Goal: Task Accomplishment & Management: Manage account settings

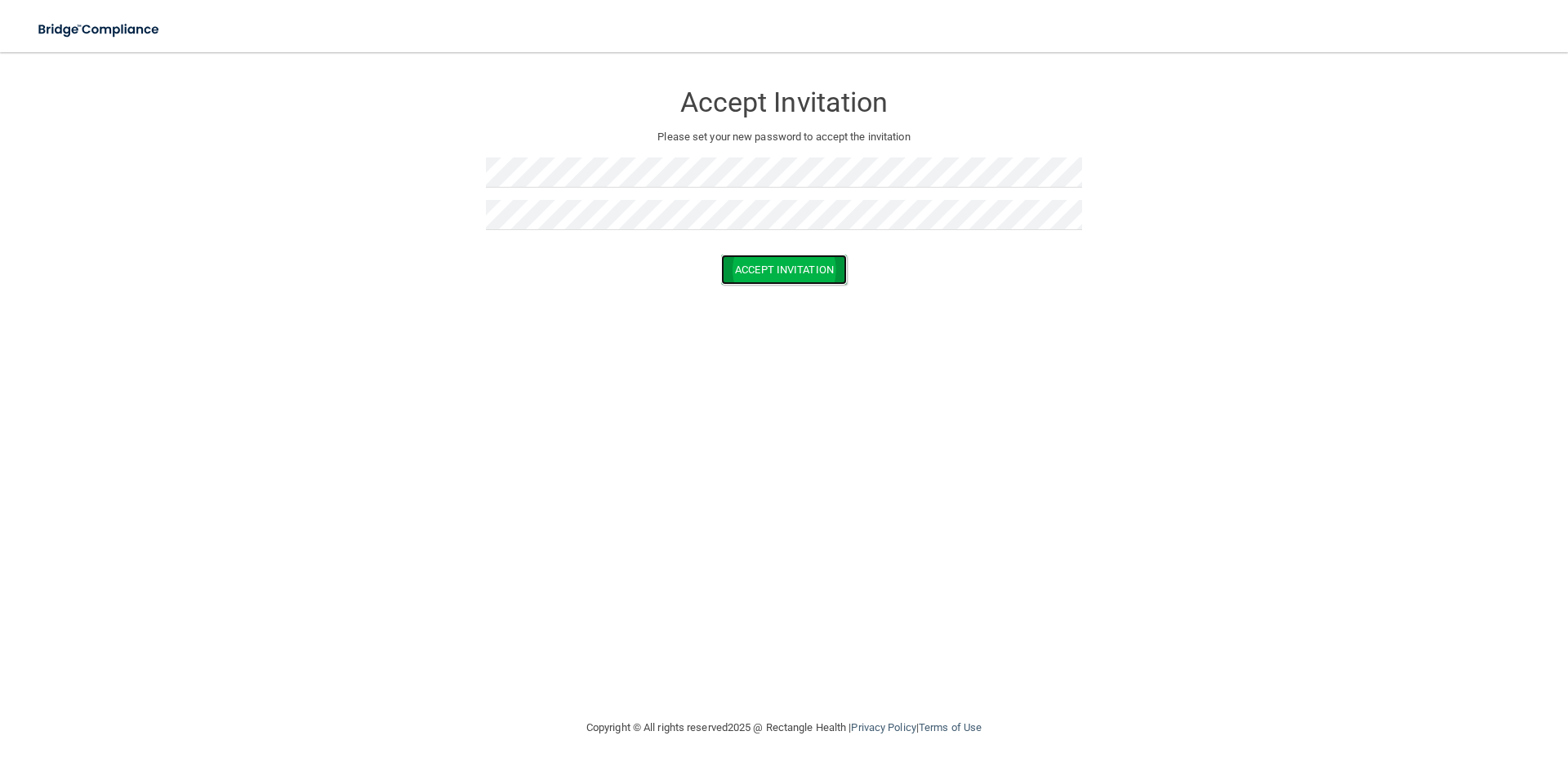
click at [788, 269] on button "Accept Invitation" at bounding box center [784, 269] width 126 height 30
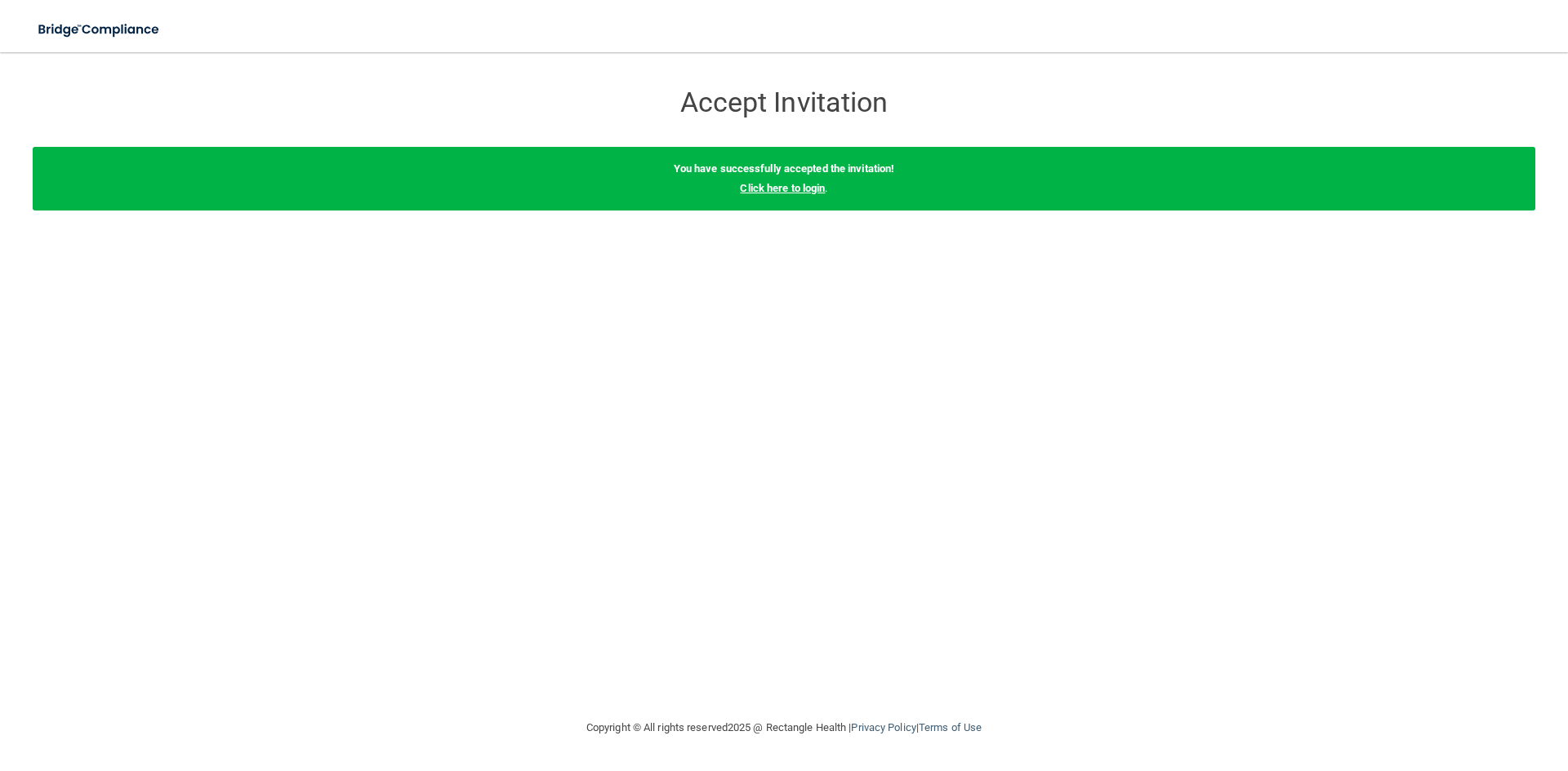
click at [785, 190] on link "Click here to login" at bounding box center [781, 187] width 85 height 12
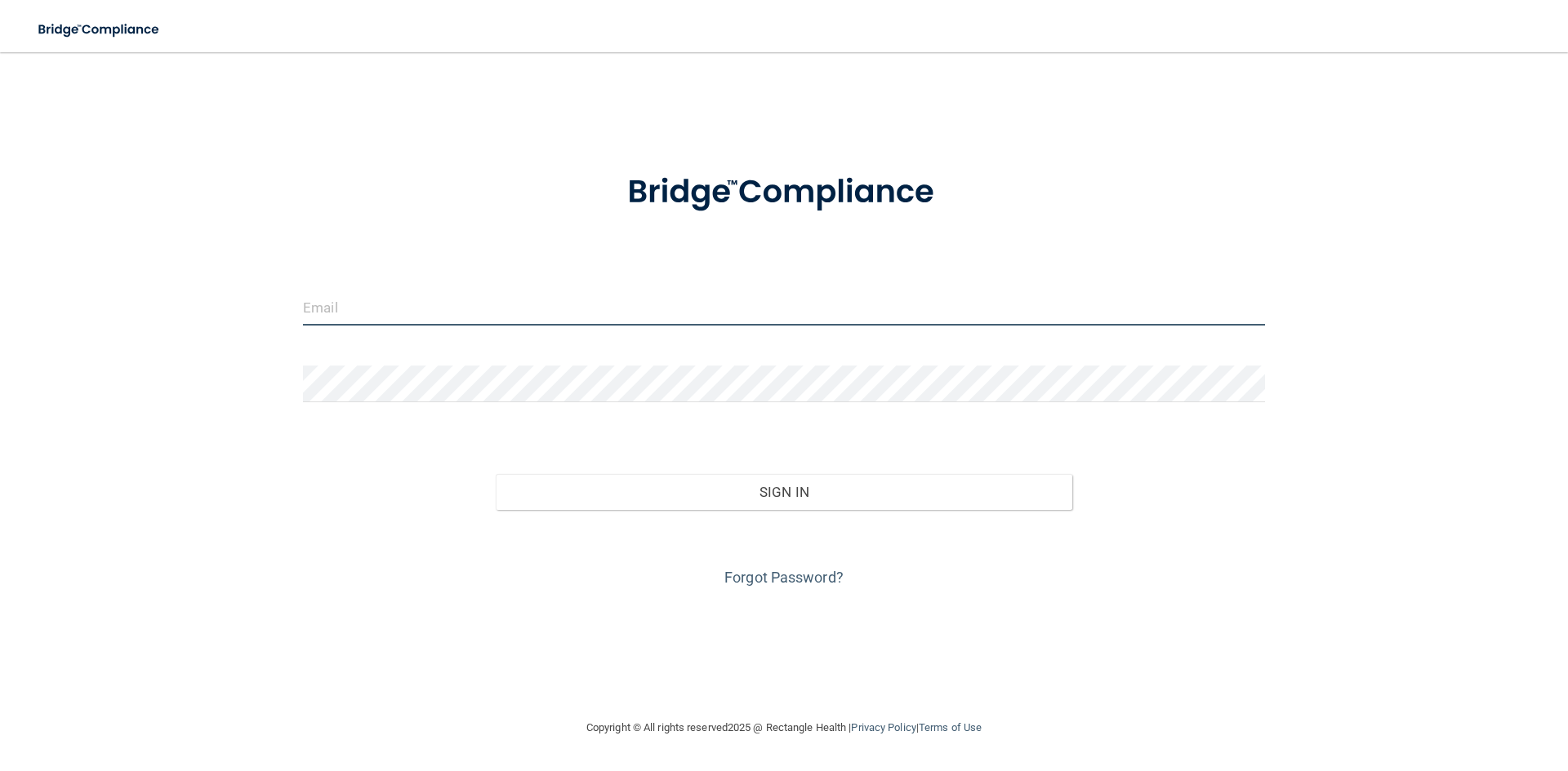
click at [412, 306] on input "email" at bounding box center [784, 307] width 962 height 36
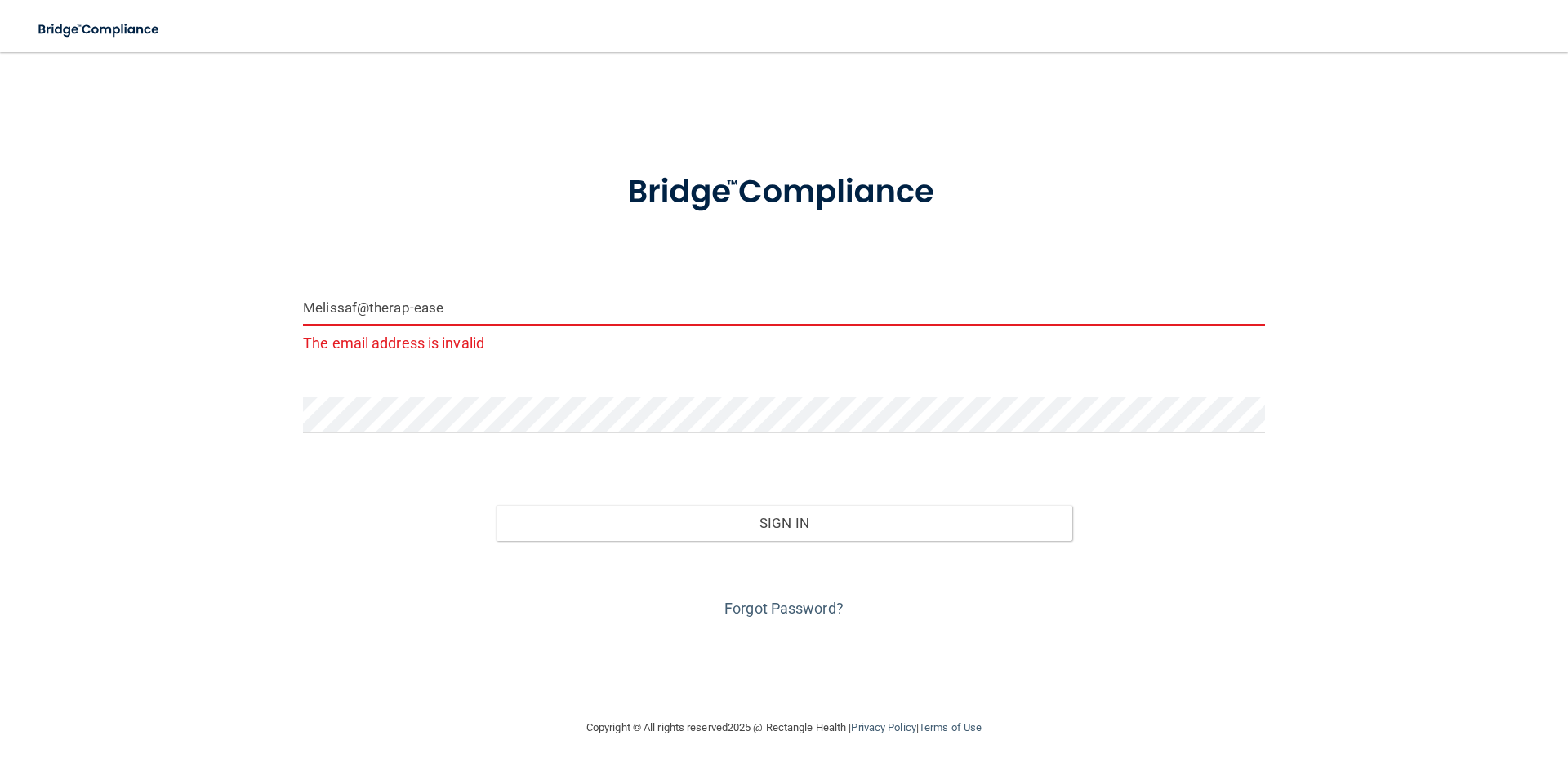
click at [447, 307] on input "Melissaf@therap-ease" at bounding box center [784, 307] width 962 height 36
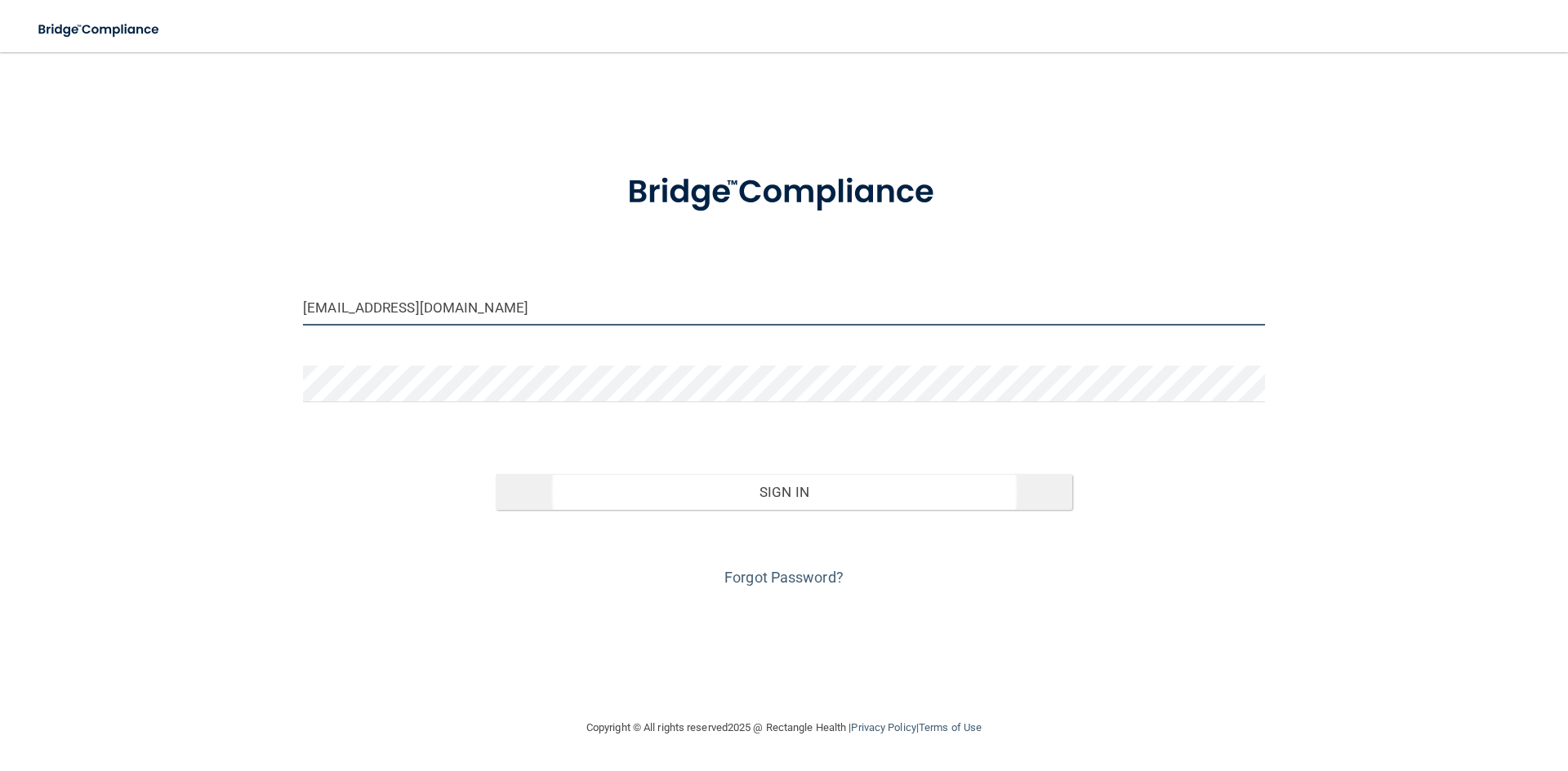
type input "[EMAIL_ADDRESS][DOMAIN_NAME]"
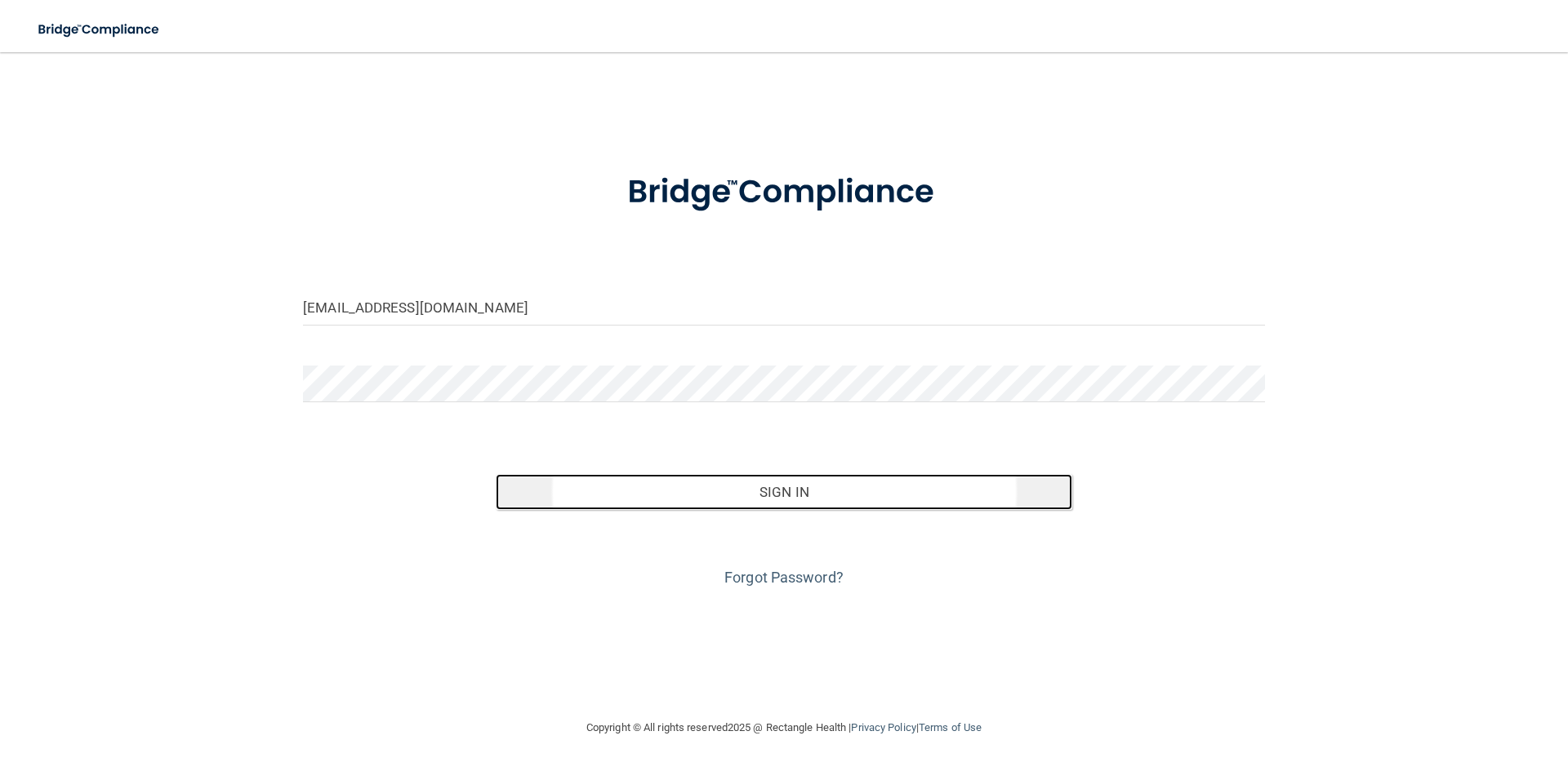
click at [789, 487] on button "Sign In" at bounding box center [784, 493] width 578 height 36
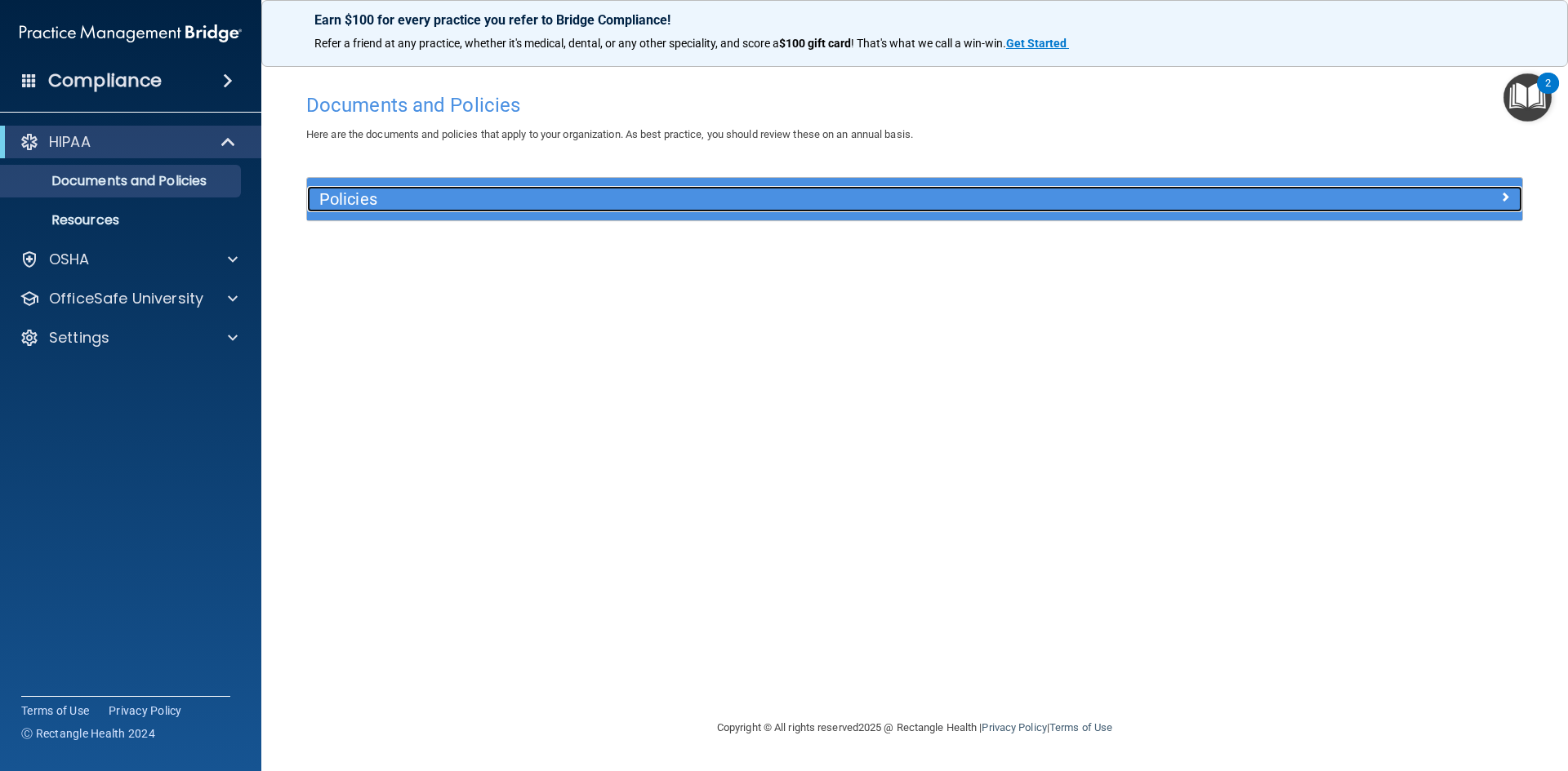
click at [1503, 197] on span at bounding box center [1504, 197] width 10 height 20
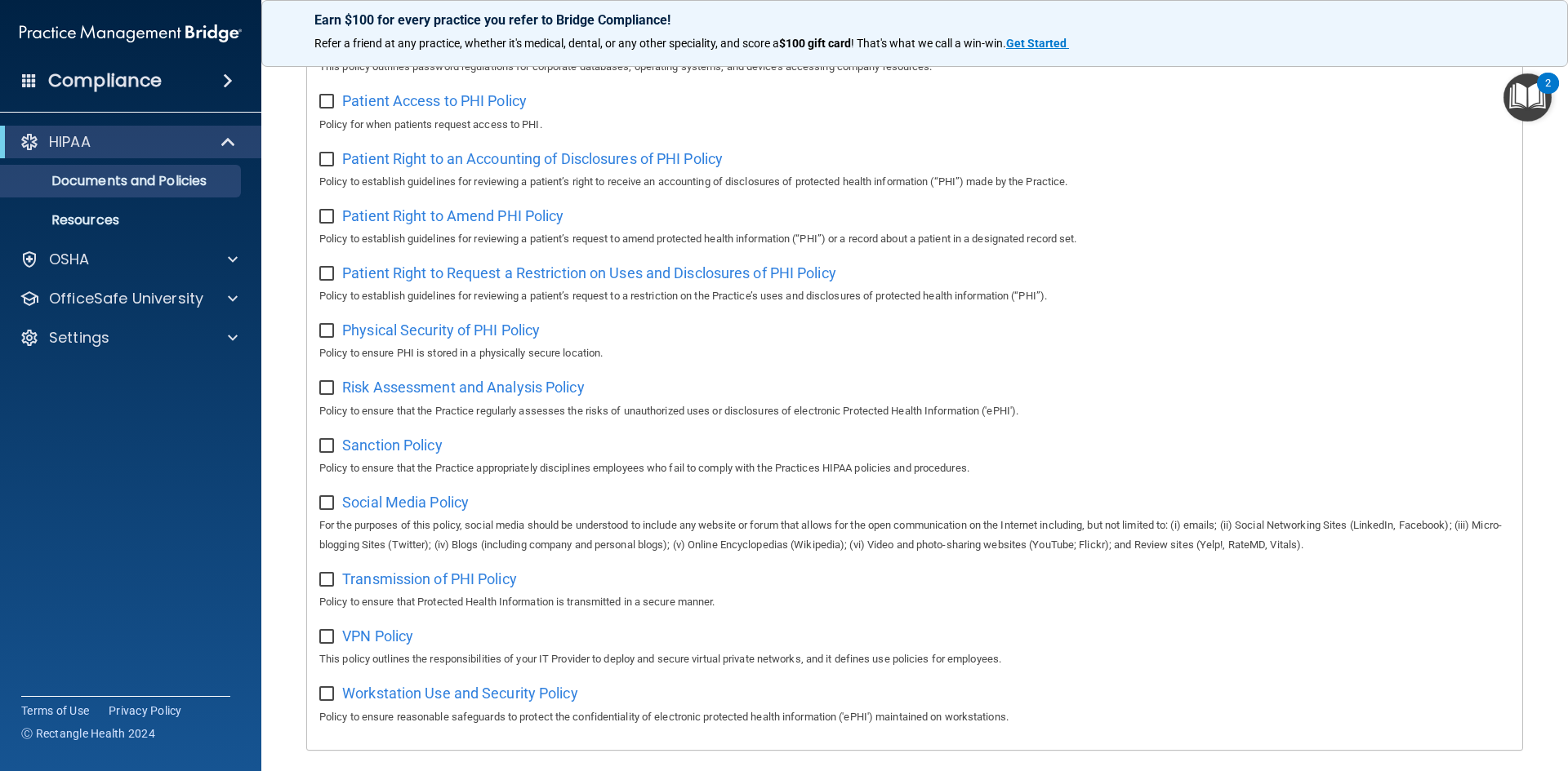
scroll to position [785, 0]
click at [227, 258] on div at bounding box center [230, 260] width 41 height 20
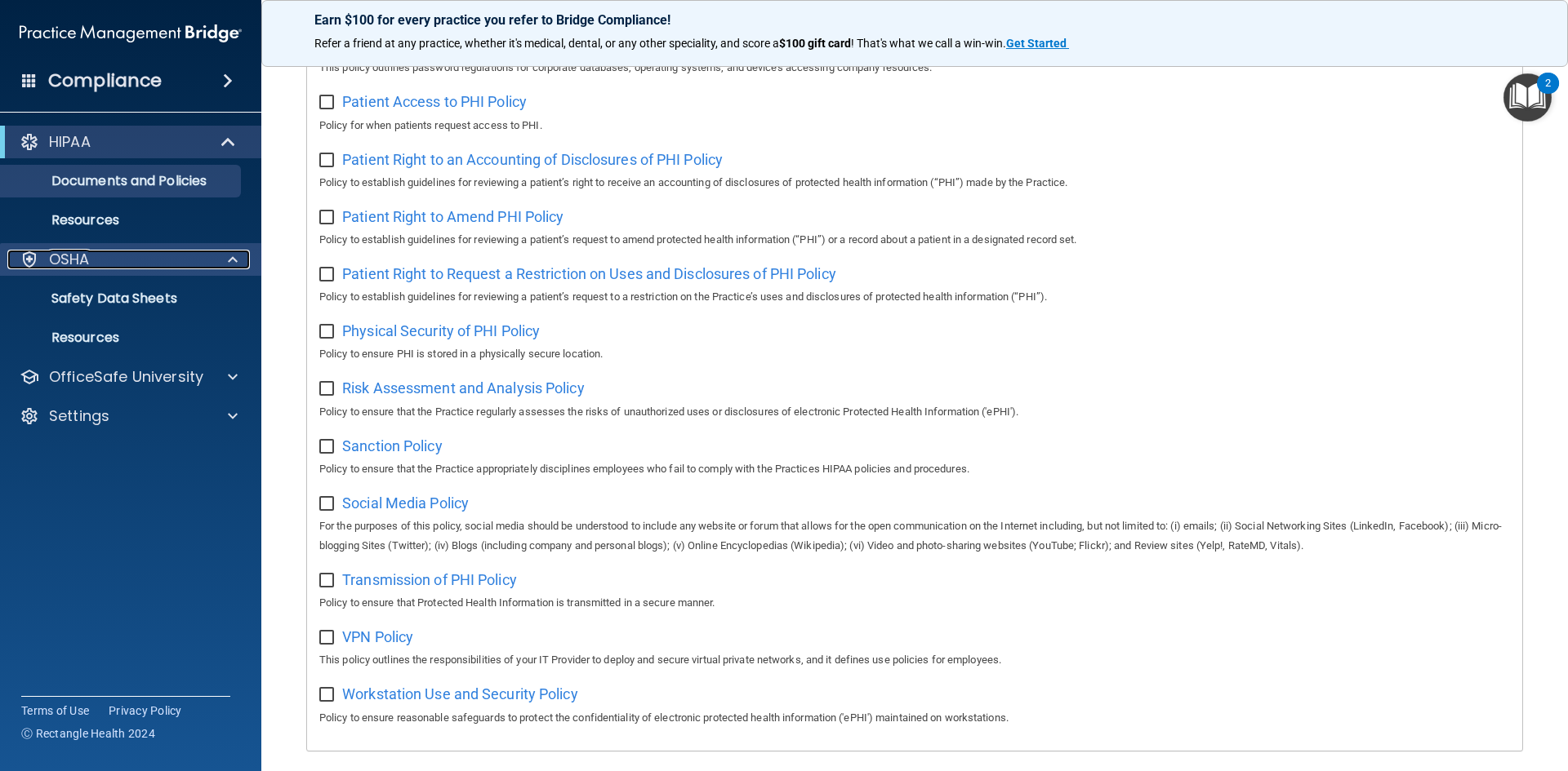
click at [228, 260] on span at bounding box center [232, 260] width 10 height 20
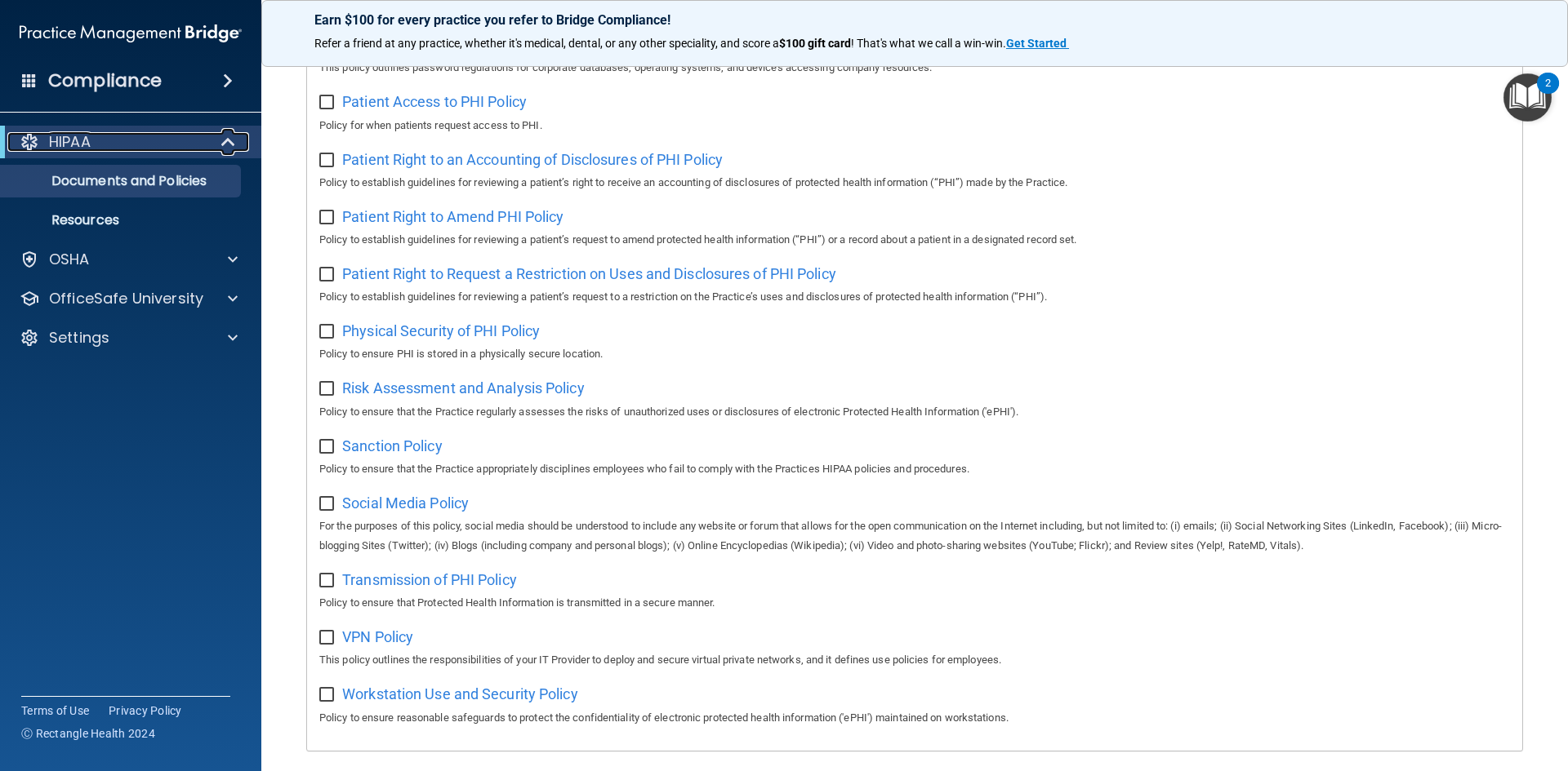
click at [226, 141] on span at bounding box center [229, 142] width 14 height 20
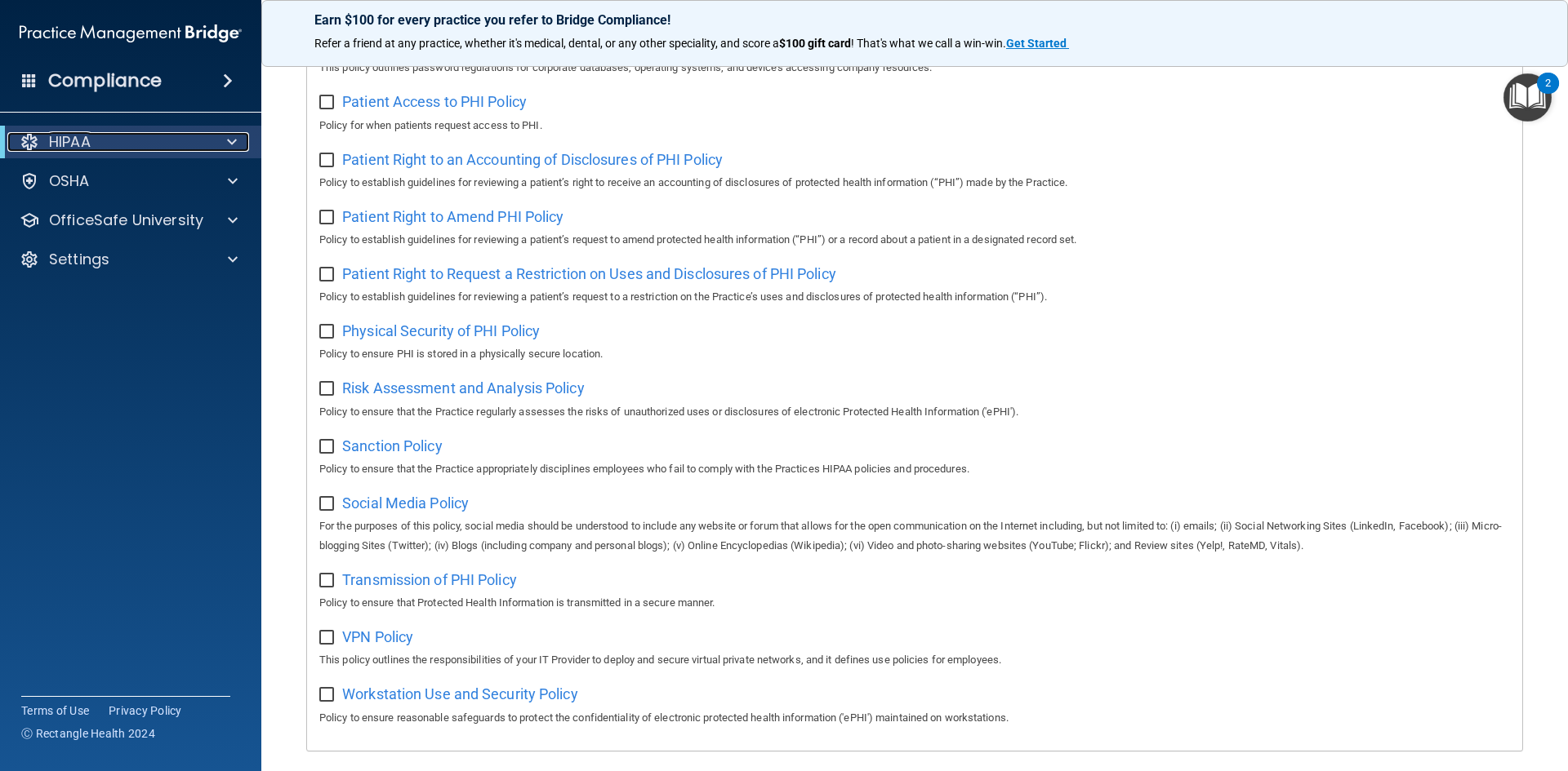
click at [80, 145] on p "HIPAA" at bounding box center [70, 142] width 42 height 20
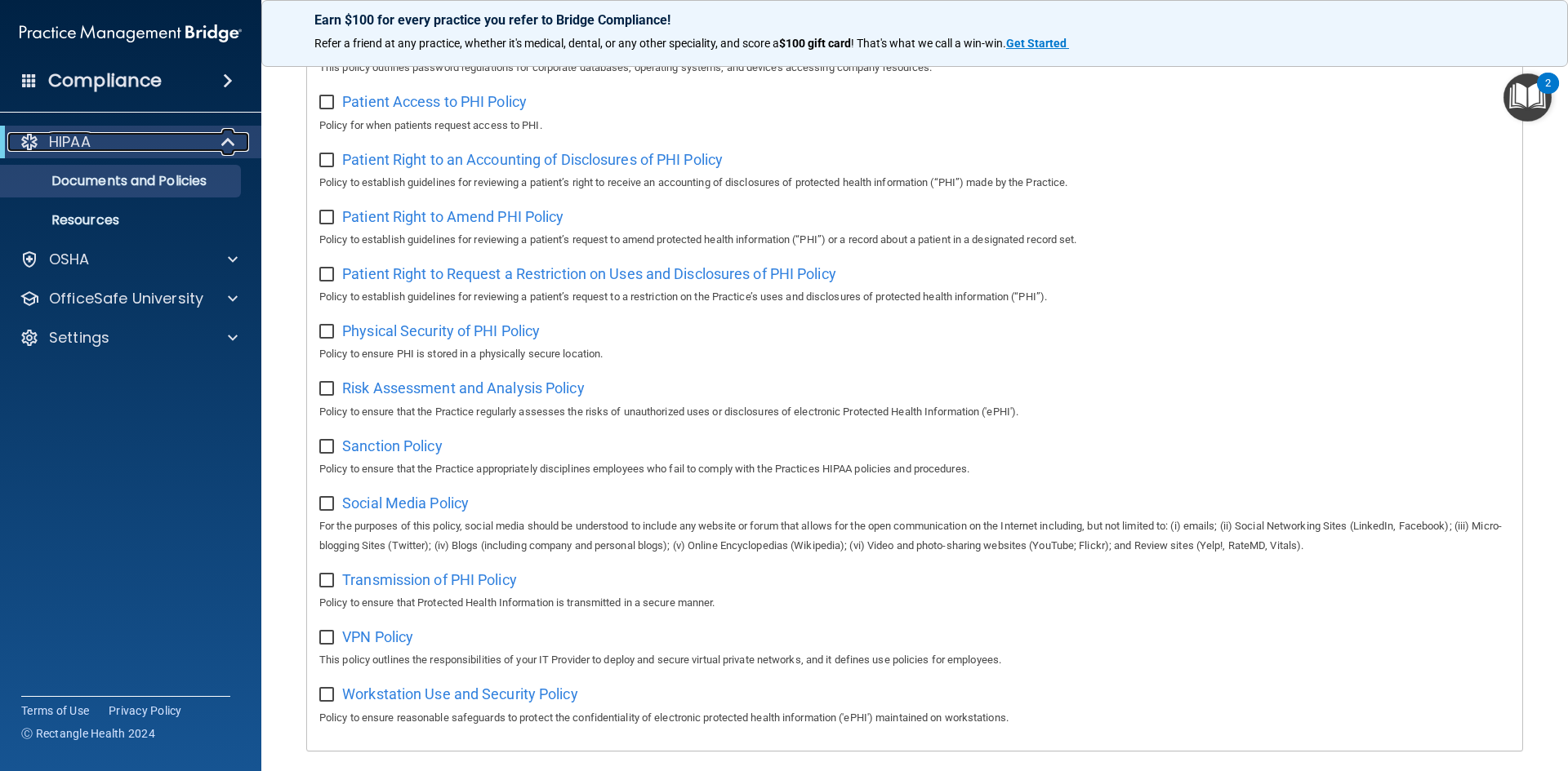
click at [80, 145] on p "HIPAA" at bounding box center [70, 142] width 42 height 20
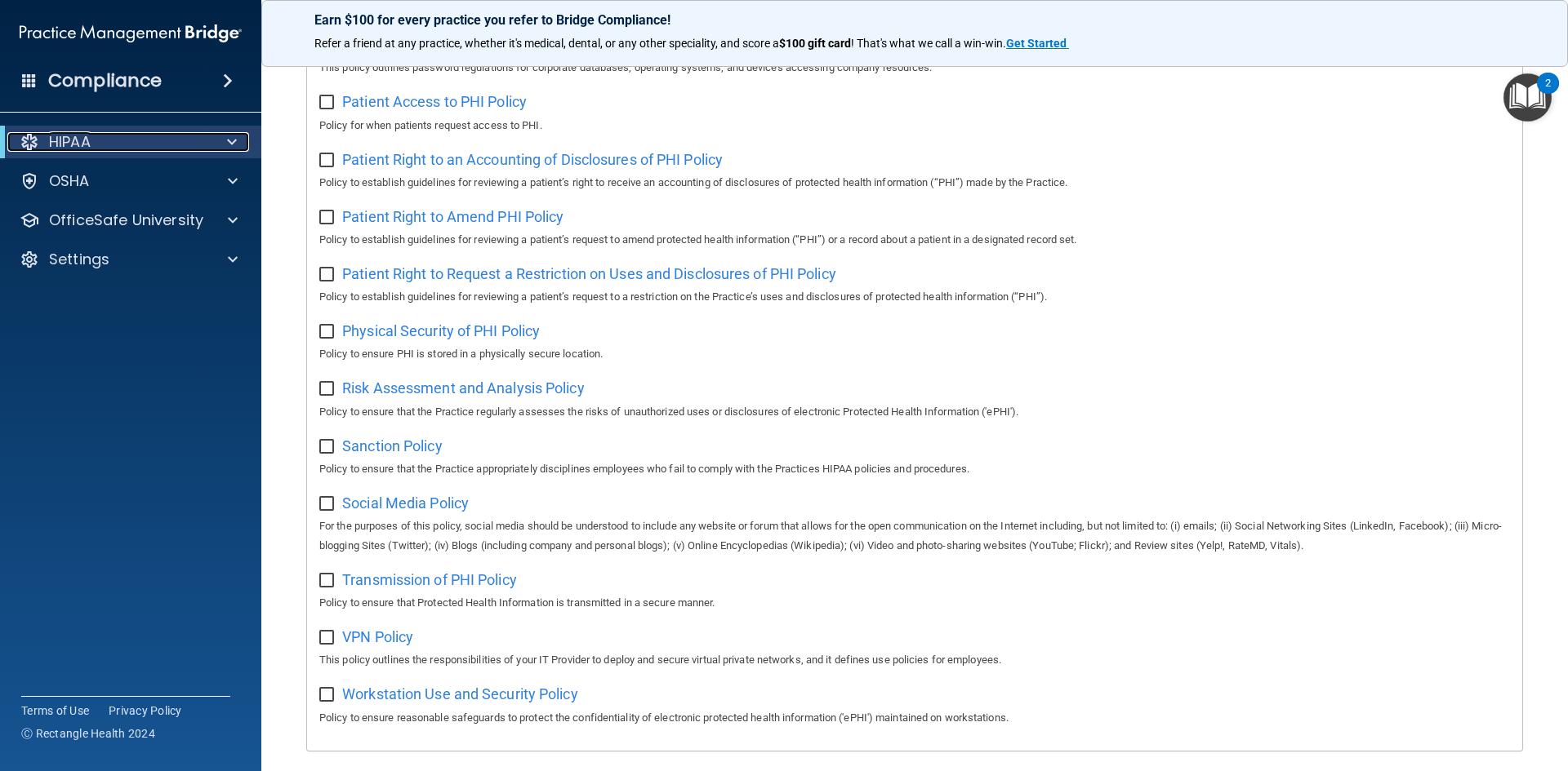
click at [80, 145] on p "HIPAA" at bounding box center [70, 142] width 42 height 20
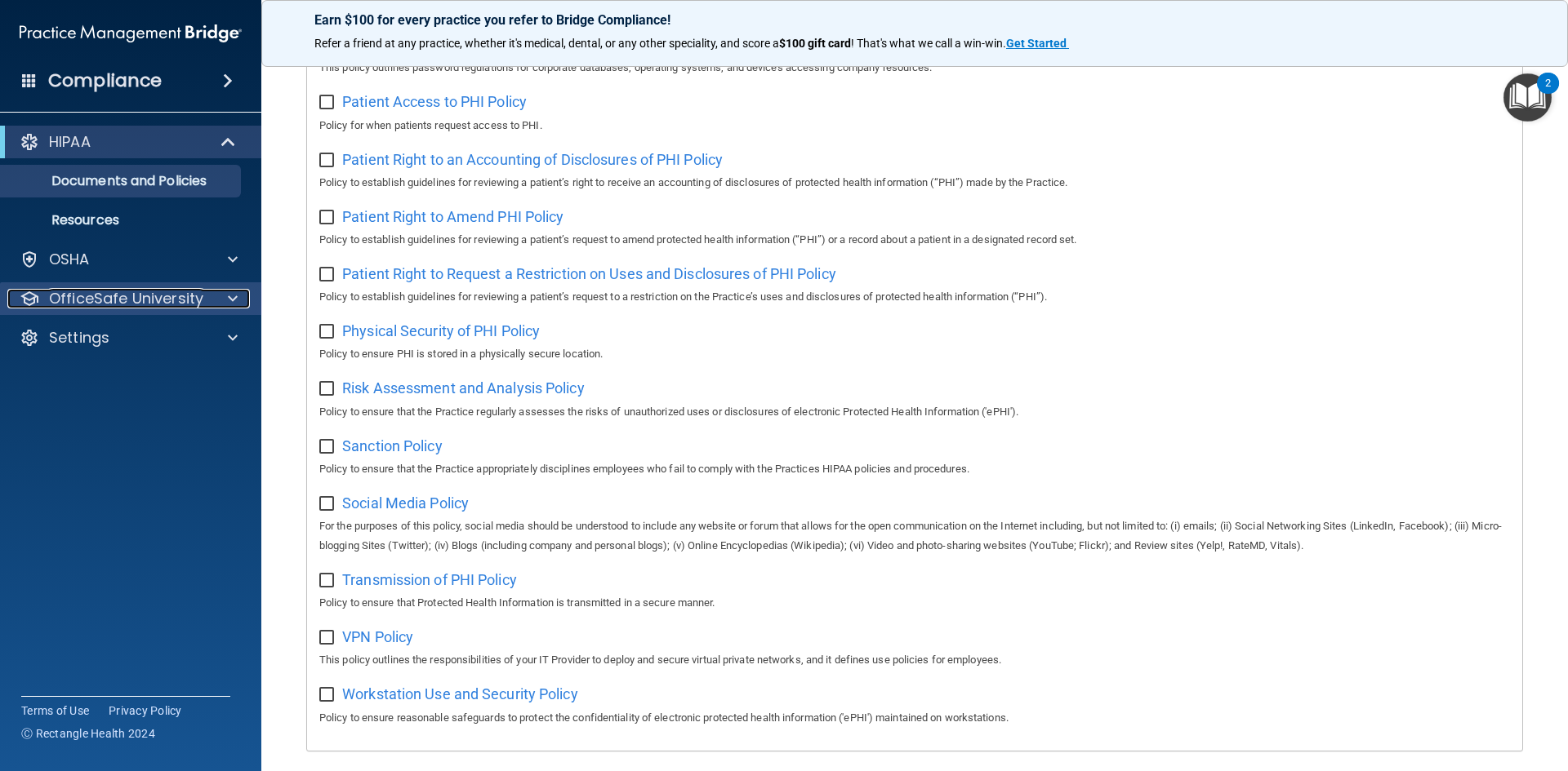
click at [226, 294] on div at bounding box center [230, 299] width 41 height 20
click at [233, 299] on span at bounding box center [232, 299] width 10 height 20
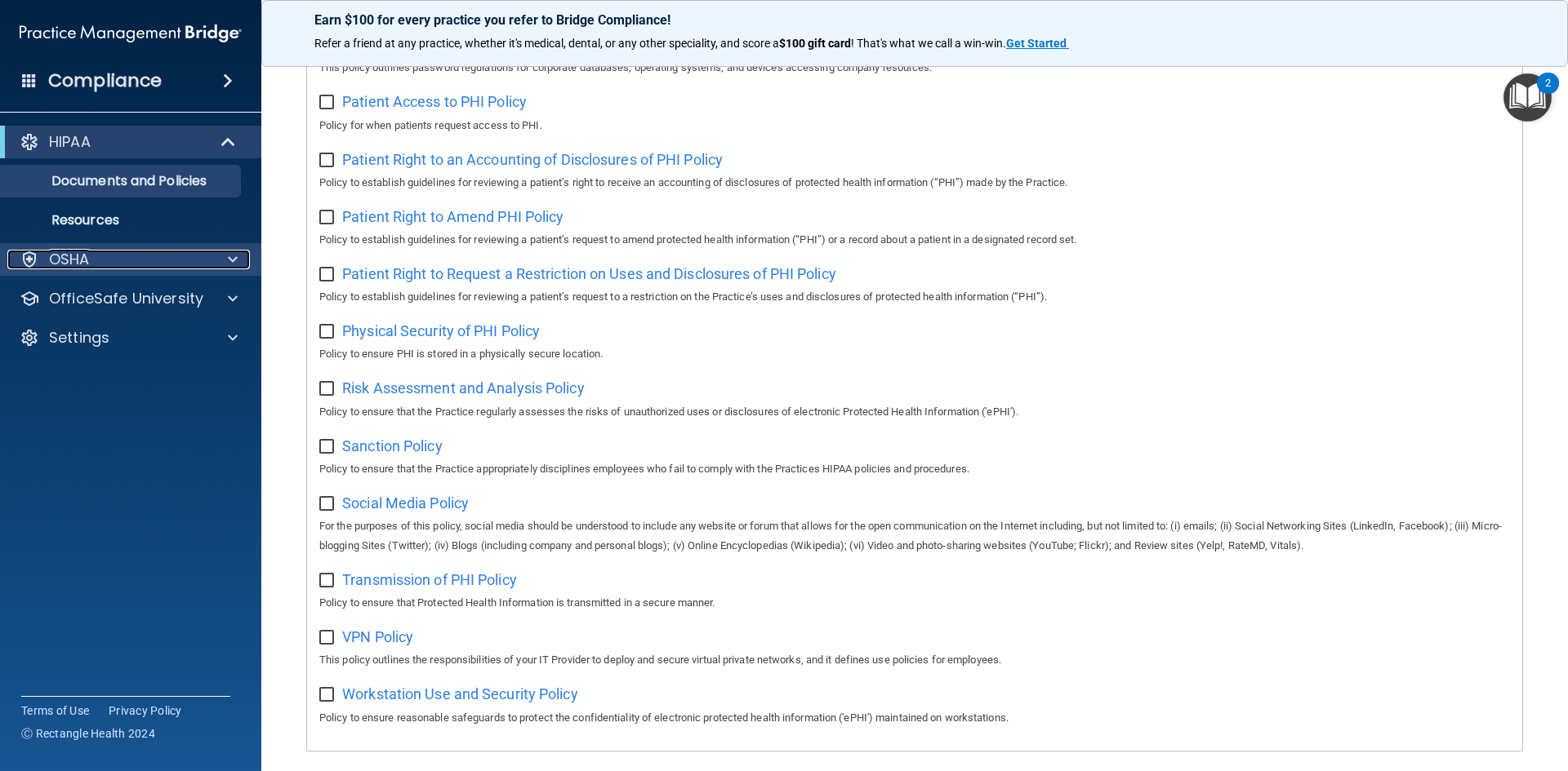
click at [233, 258] on span at bounding box center [232, 260] width 10 height 20
click at [232, 260] on span at bounding box center [232, 260] width 10 height 20
click at [234, 142] on span at bounding box center [229, 142] width 14 height 20
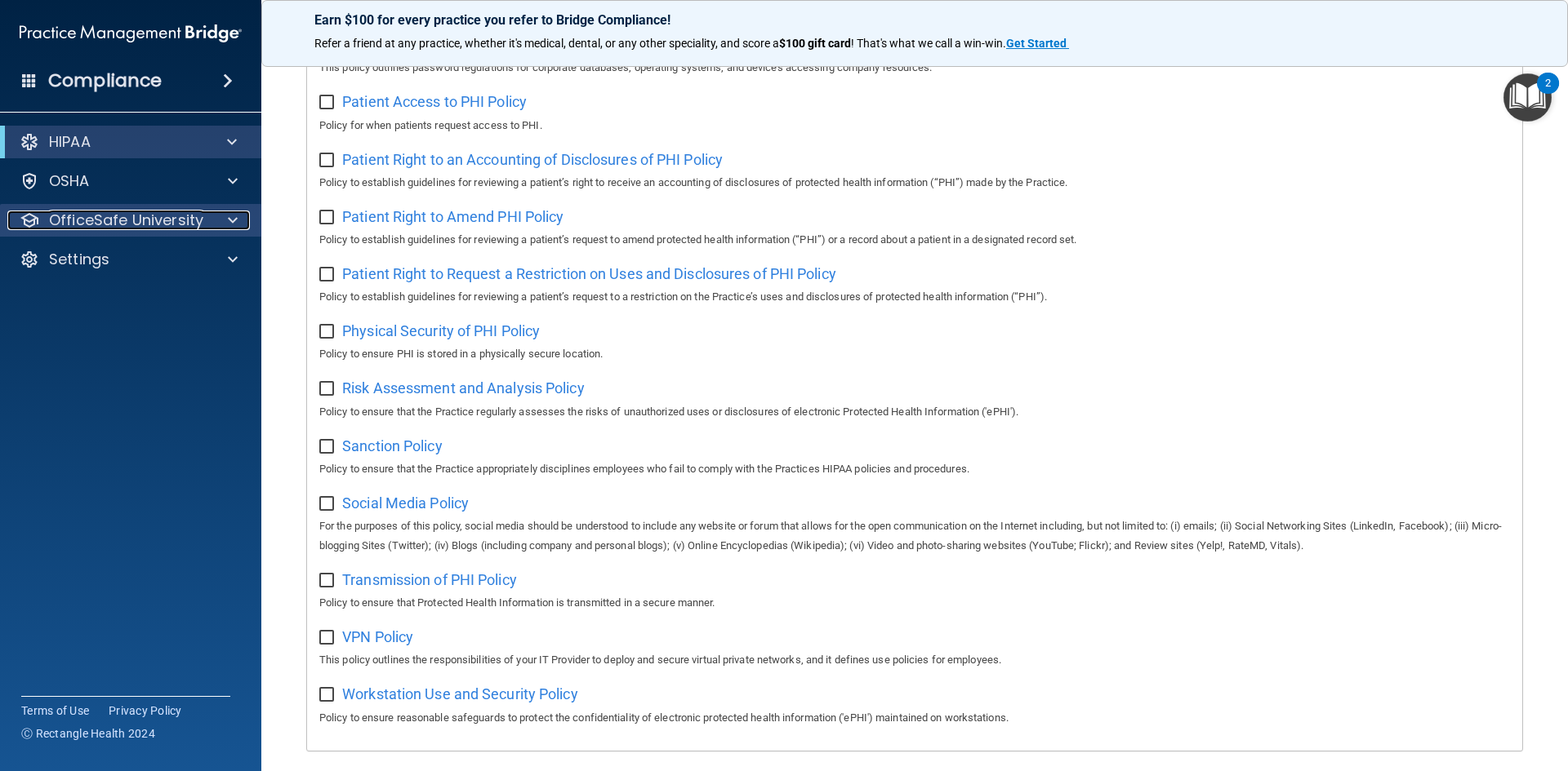
click at [227, 222] on div at bounding box center [230, 221] width 41 height 20
click at [229, 218] on span at bounding box center [232, 221] width 10 height 20
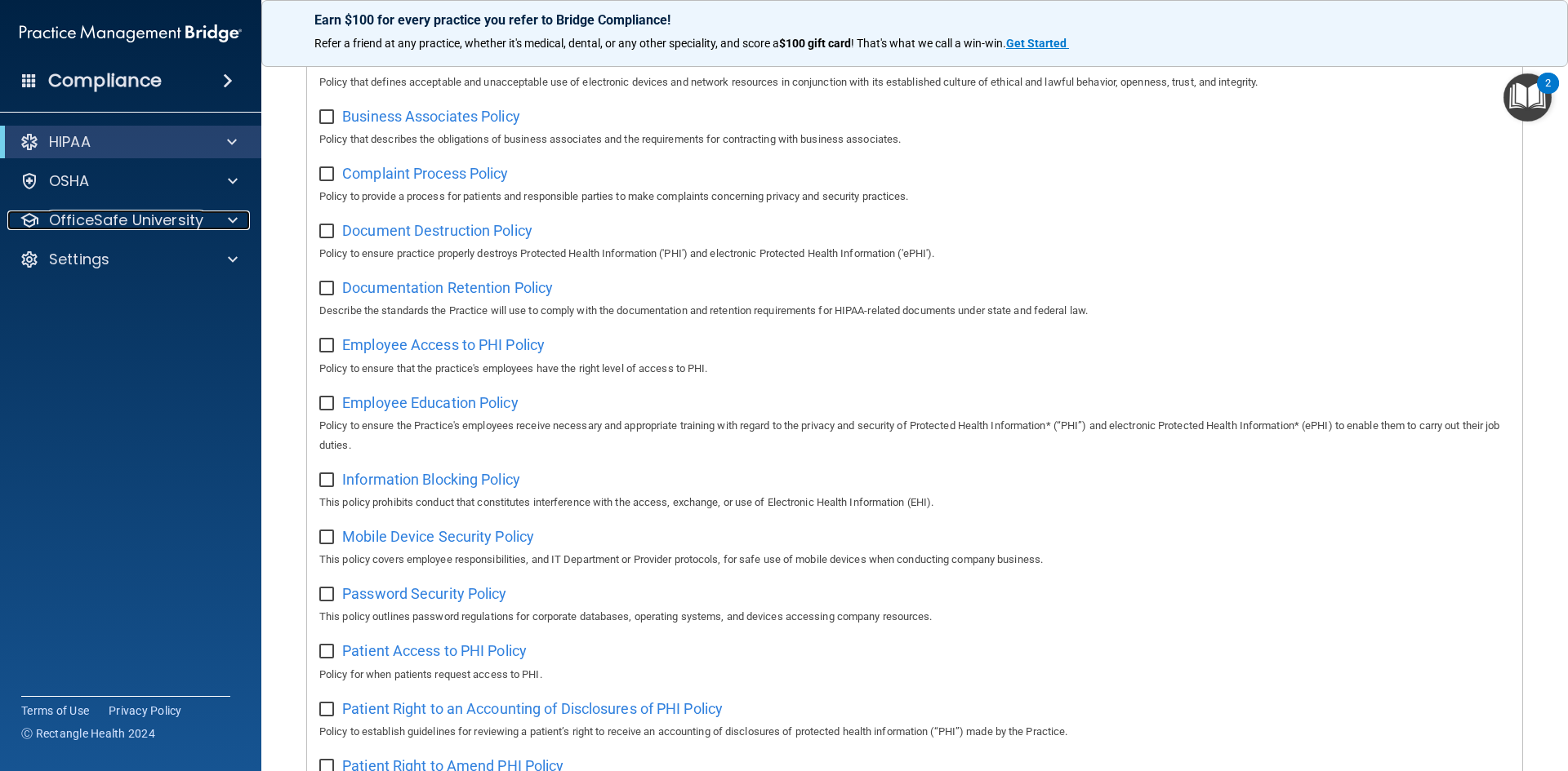
scroll to position [213, 0]
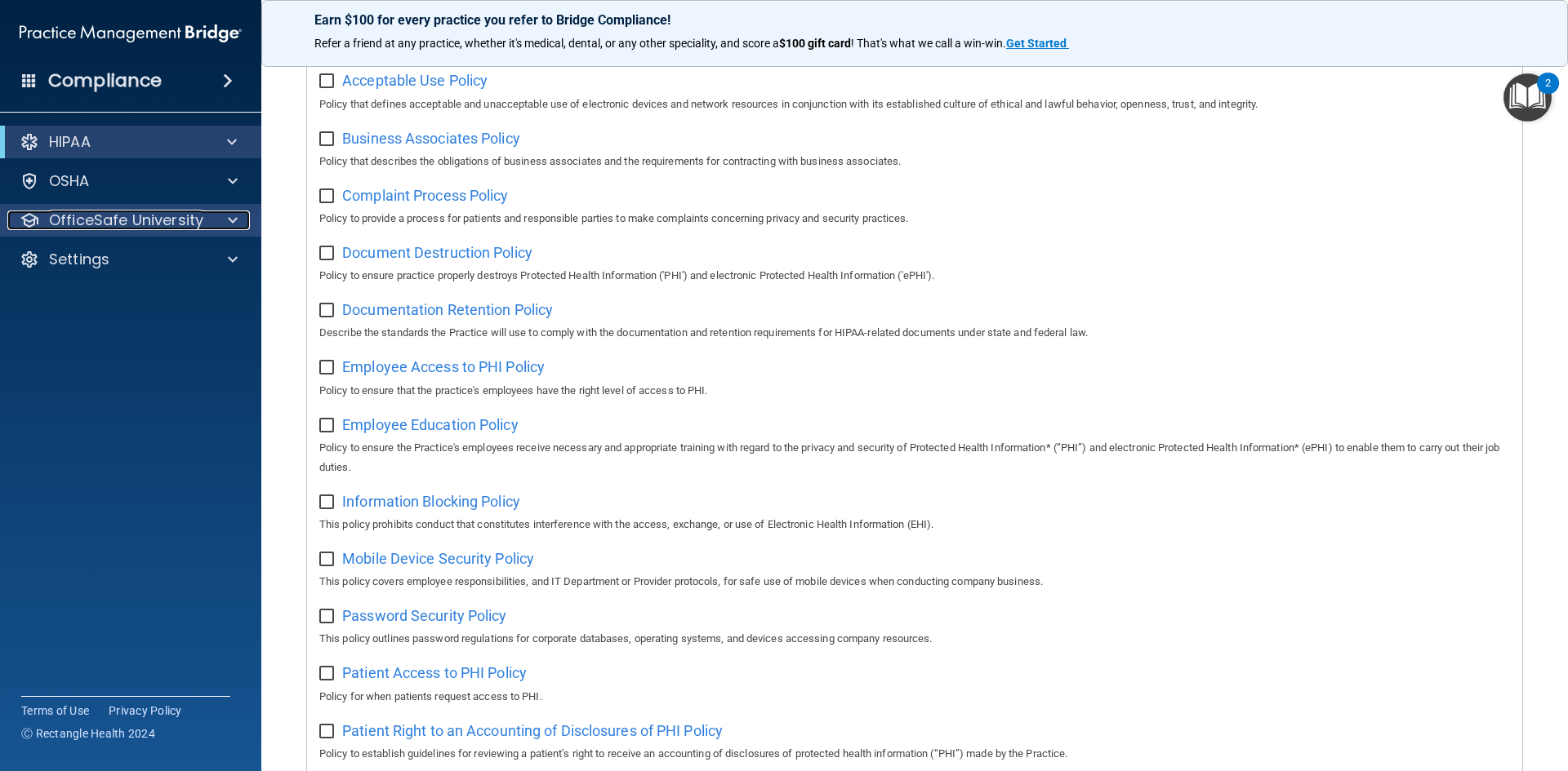
click at [234, 220] on span at bounding box center [232, 221] width 10 height 20
